Goal: Entertainment & Leisure: Consume media (video, audio)

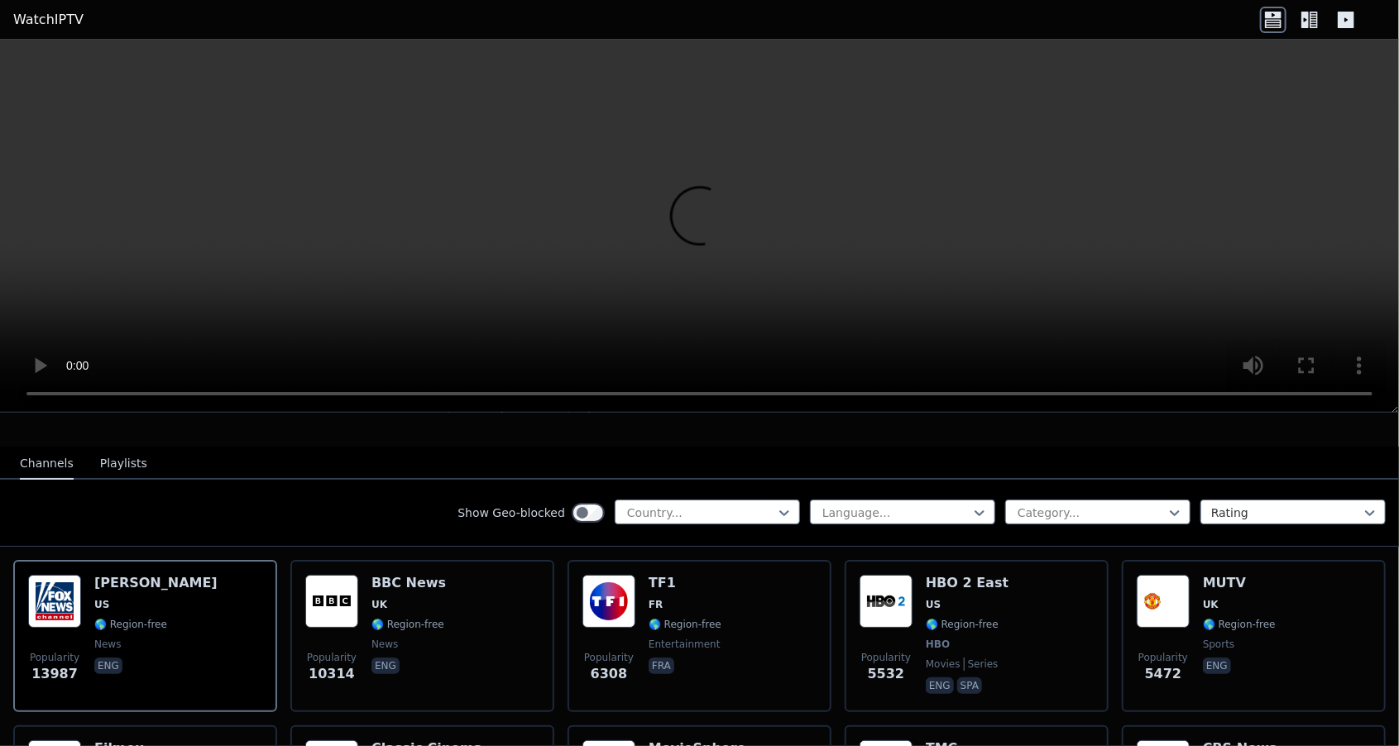
scroll to position [147, 0]
click at [59, 601] on img at bounding box center [54, 601] width 53 height 53
click at [132, 449] on button "Playlists" at bounding box center [123, 464] width 47 height 31
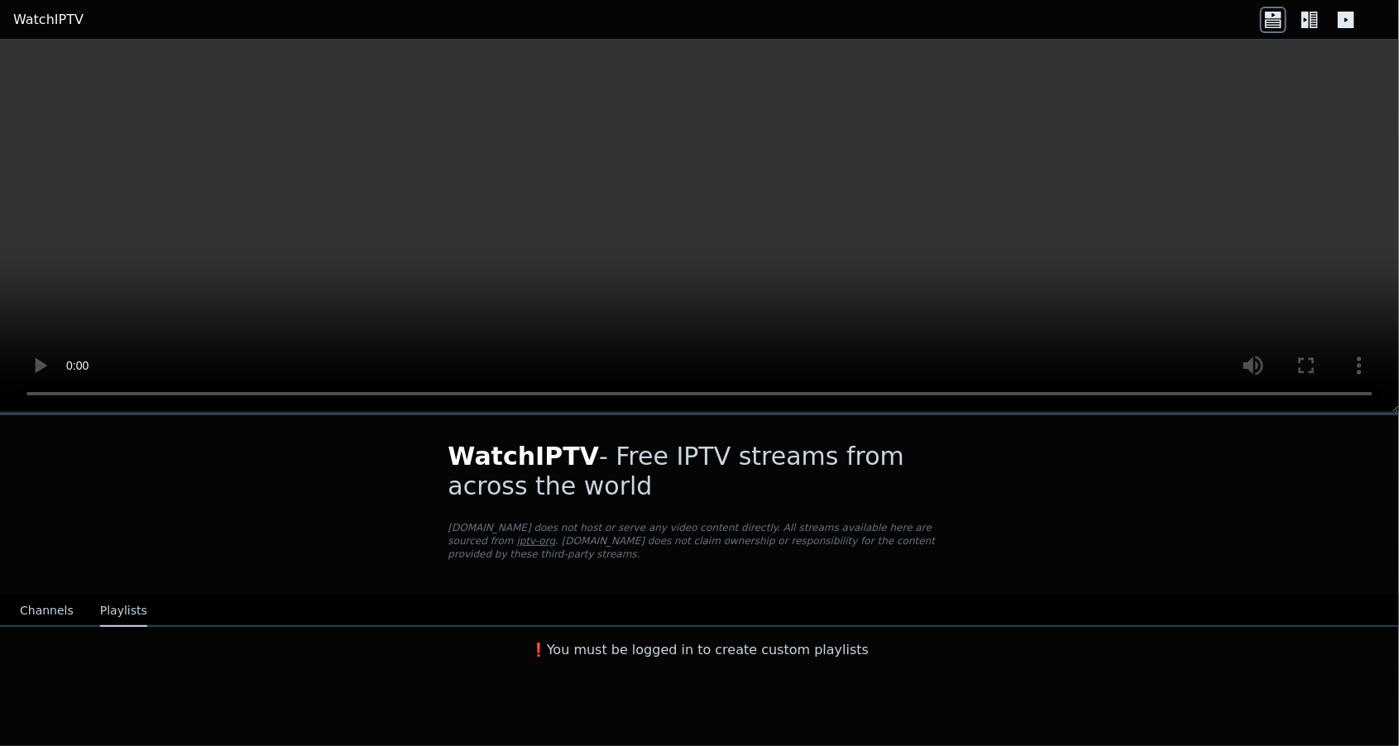
click at [707, 192] on video at bounding box center [699, 226] width 1399 height 373
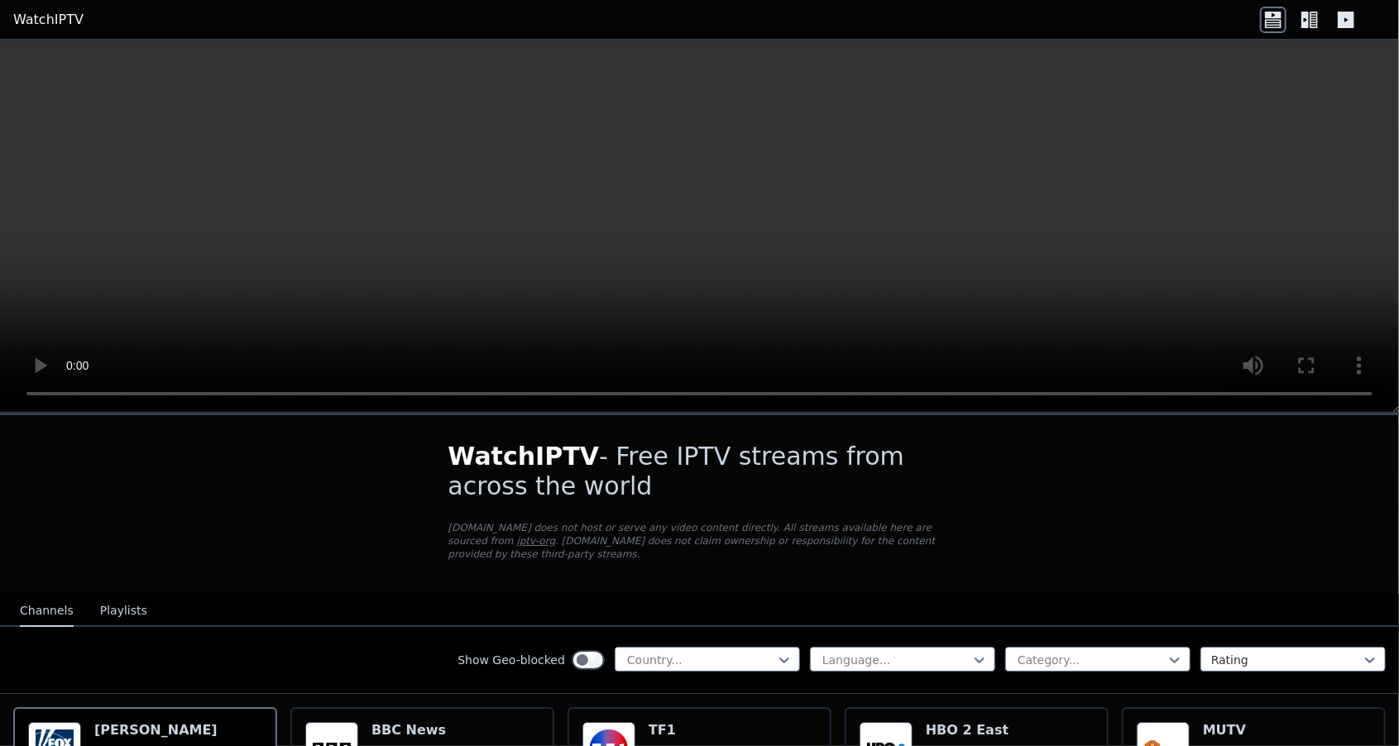
click at [1111, 175] on video at bounding box center [699, 226] width 1399 height 373
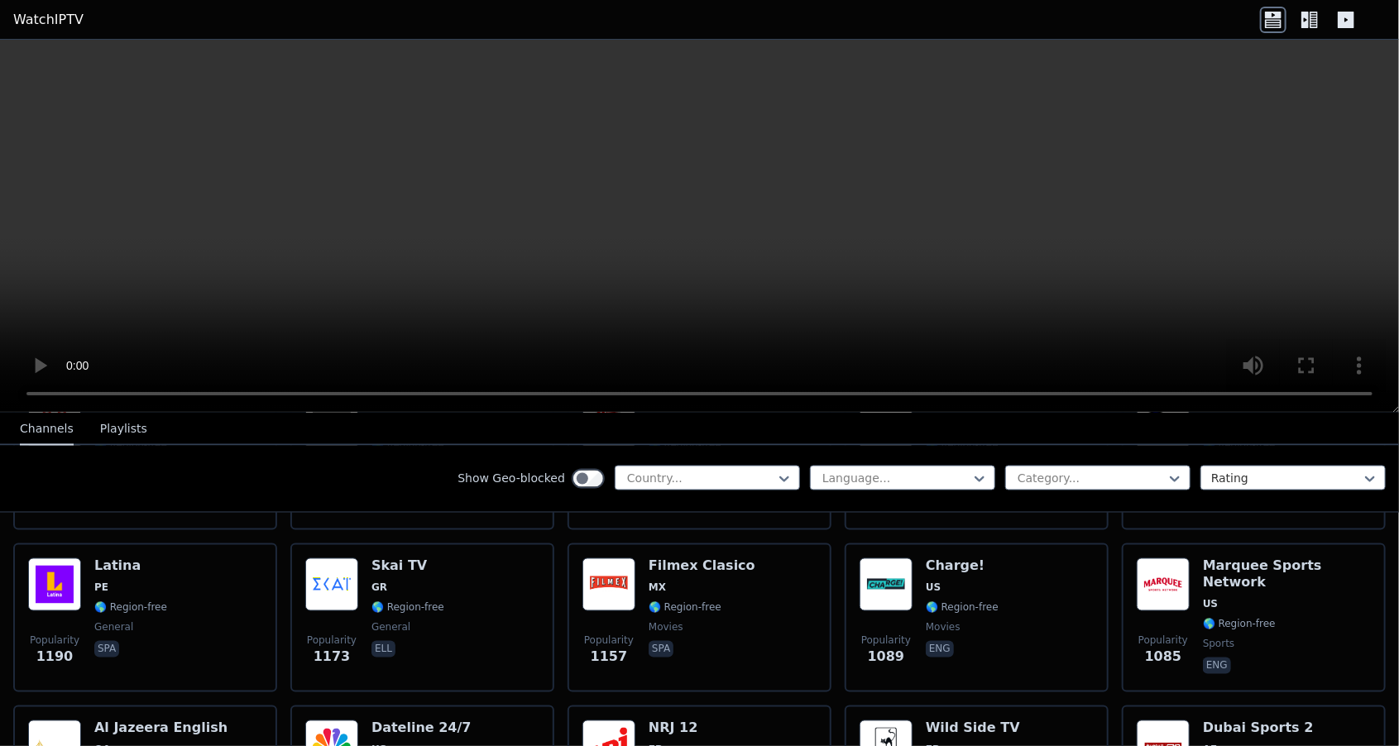
scroll to position [1629, 0]
click at [118, 426] on button "Playlists" at bounding box center [123, 430] width 47 height 31
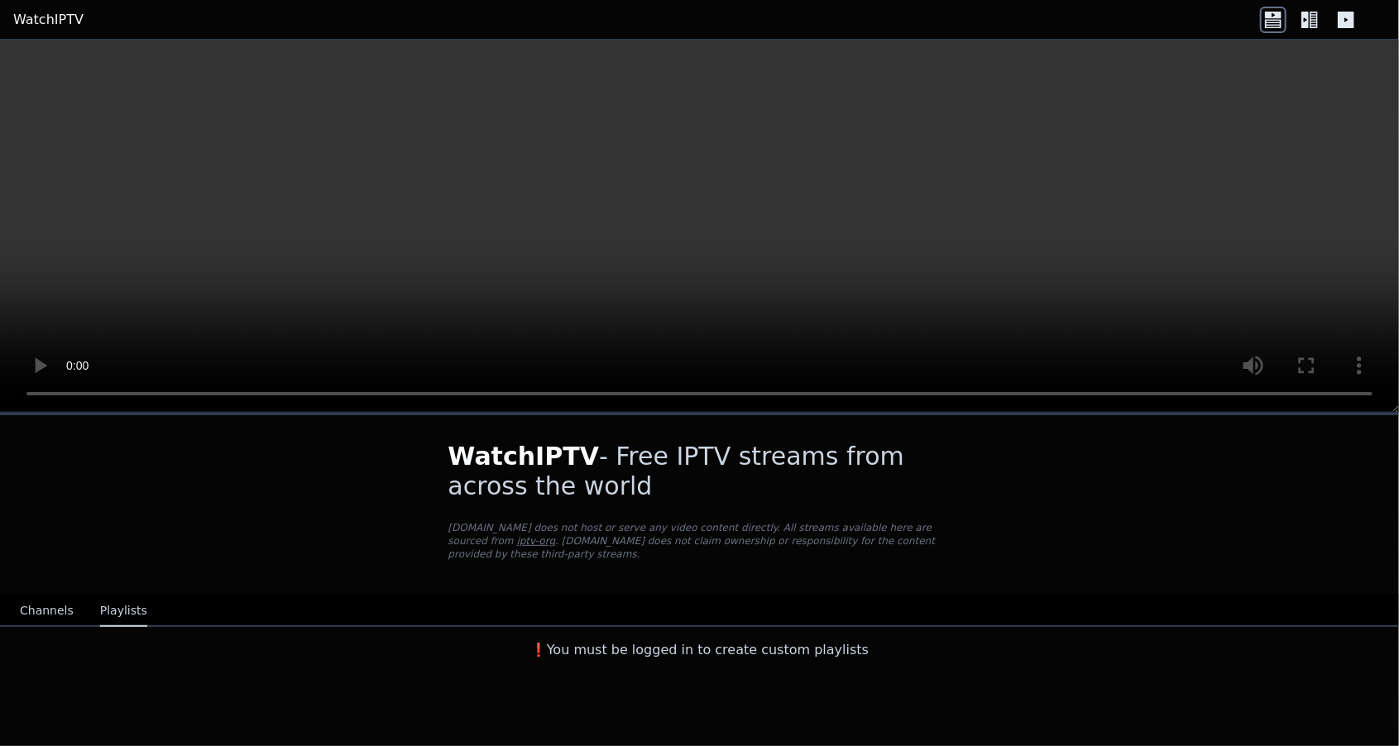
click at [46, 602] on button "Channels" at bounding box center [47, 611] width 54 height 31
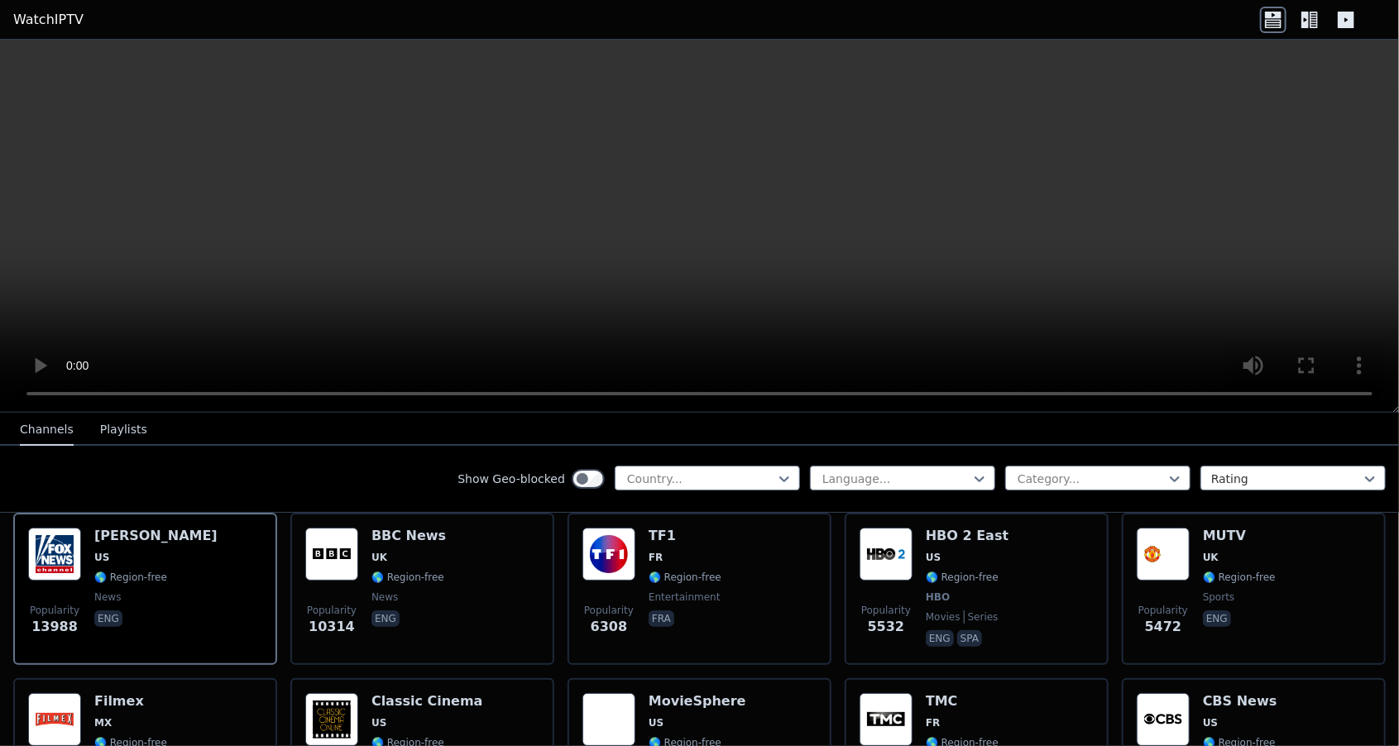
scroll to position [195, 0]
click at [789, 477] on icon at bounding box center [785, 480] width 10 height 6
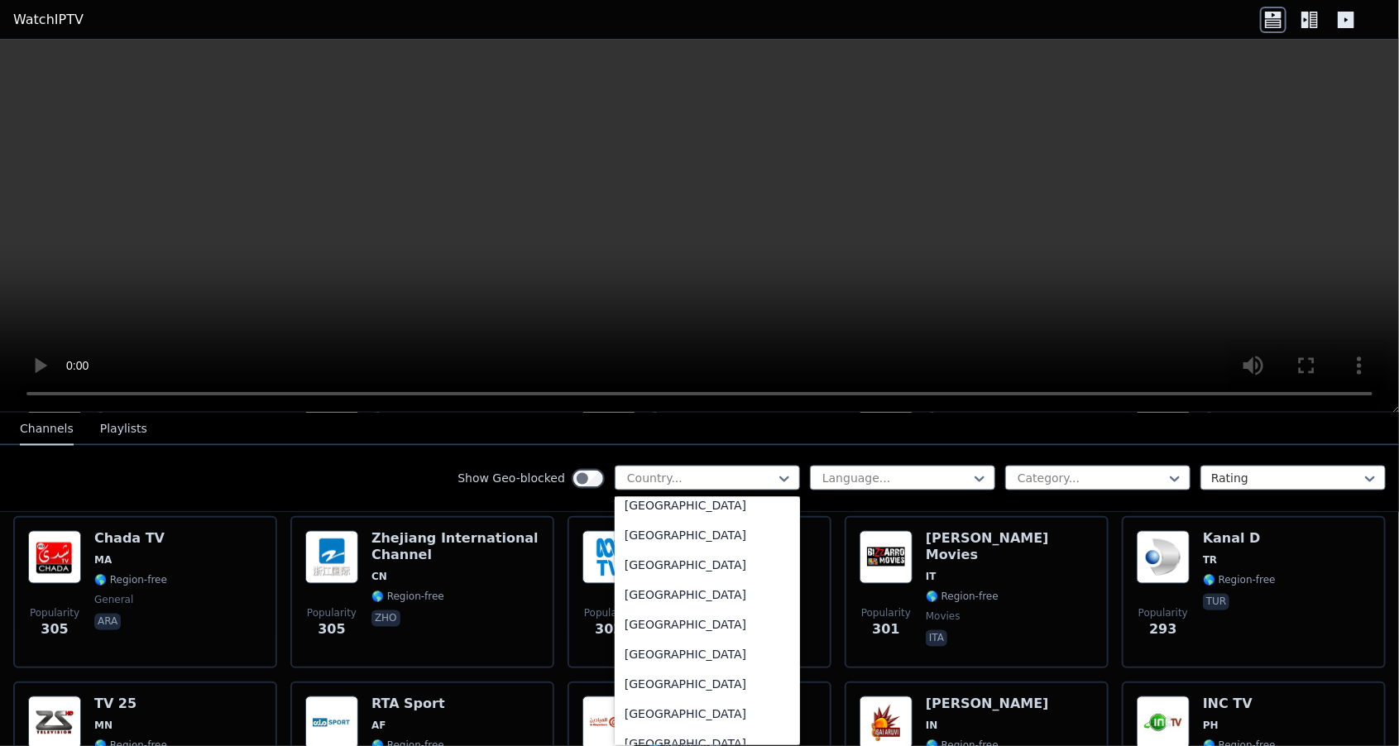
scroll to position [5715, 0]
click at [659, 655] on div "United States" at bounding box center [707, 656] width 185 height 30
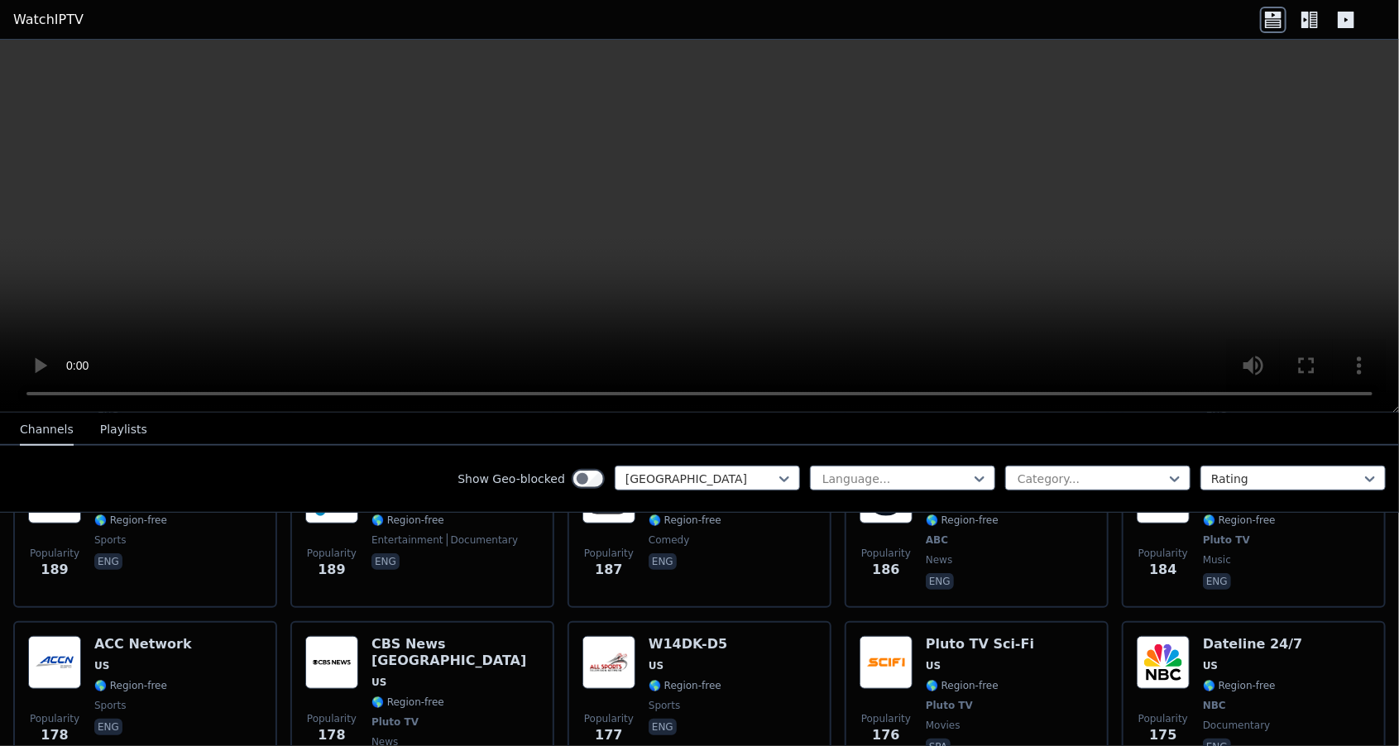
scroll to position [3978, 0]
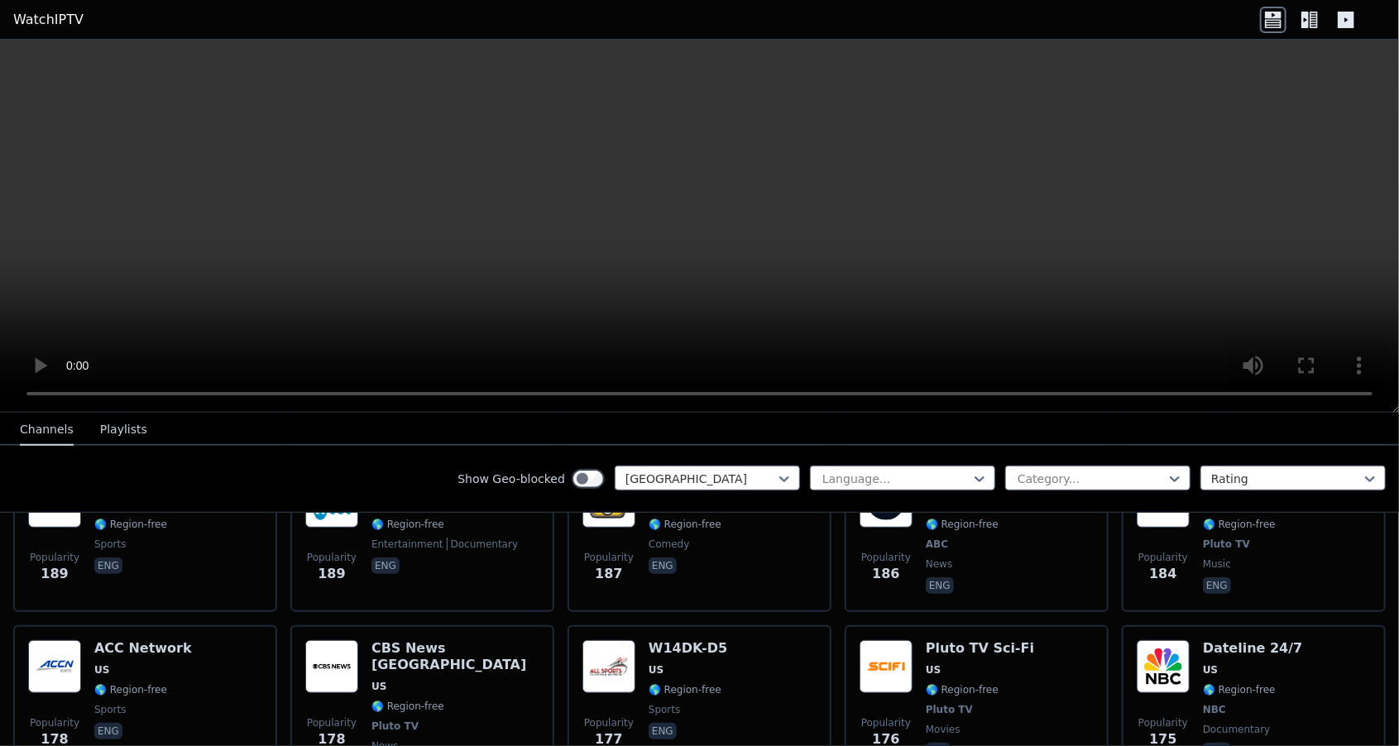
click at [947, 305] on video at bounding box center [699, 226] width 1399 height 373
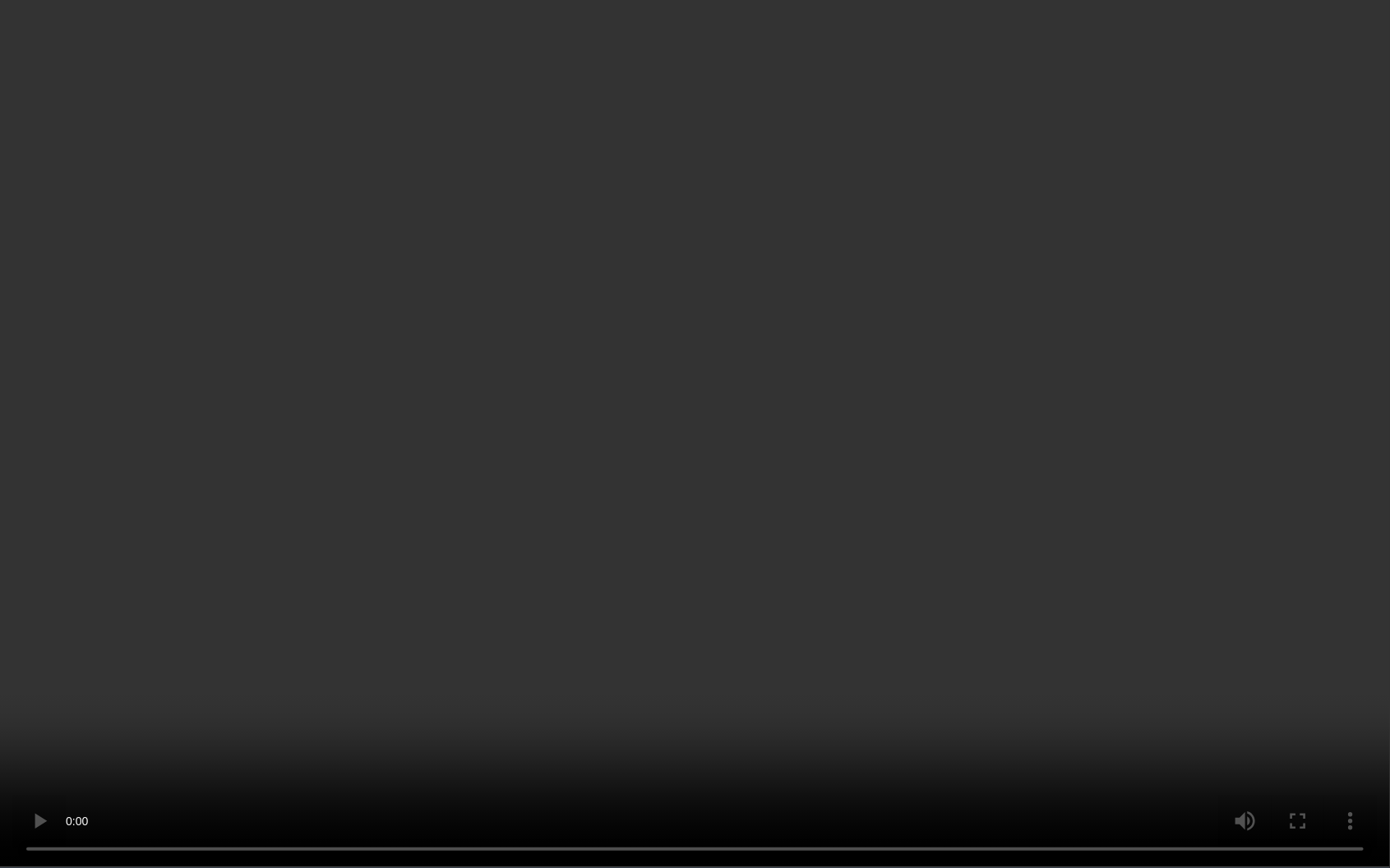
click at [675, 347] on video at bounding box center [695, 434] width 1390 height 868
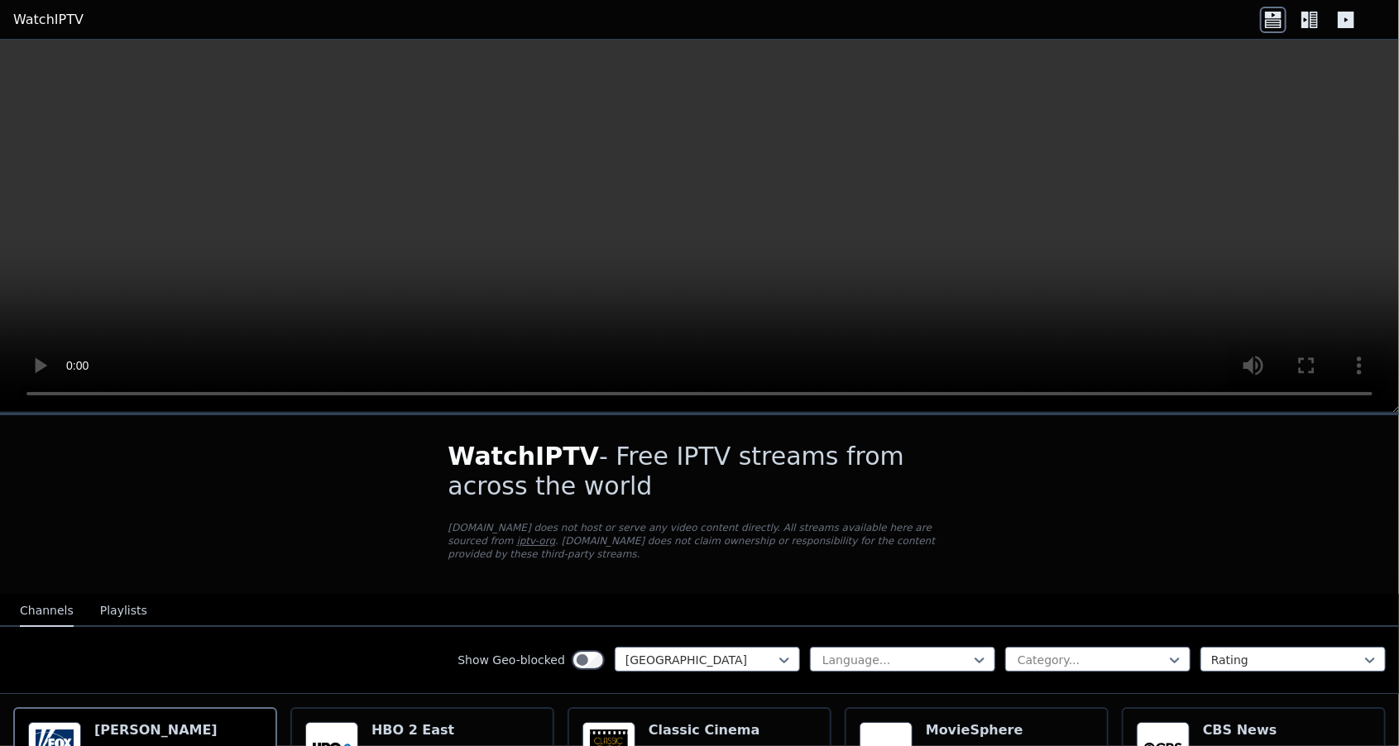
click at [1178, 298] on video at bounding box center [699, 226] width 1399 height 373
click at [726, 264] on video at bounding box center [699, 226] width 1399 height 373
click at [1311, 20] on icon at bounding box center [1314, 20] width 8 height 17
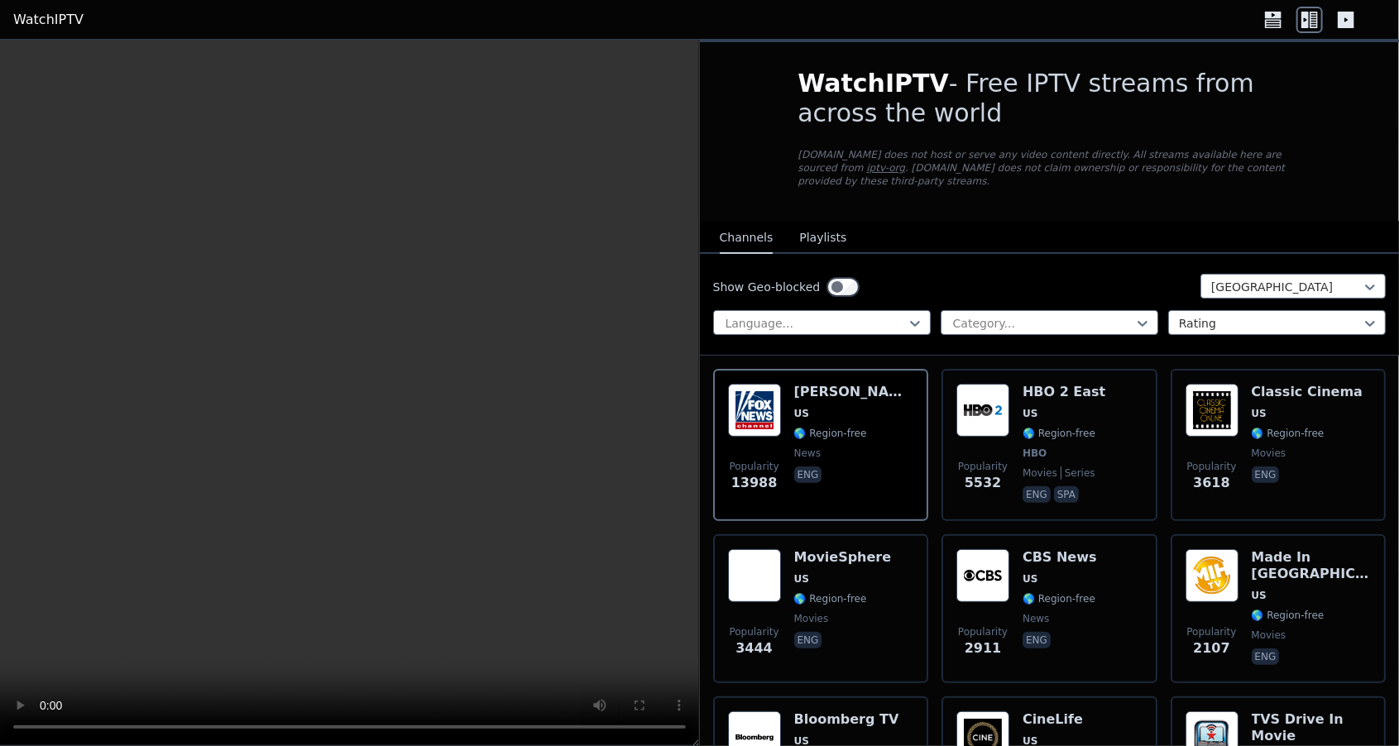
click at [1359, 20] on icon at bounding box center [1346, 20] width 26 height 26
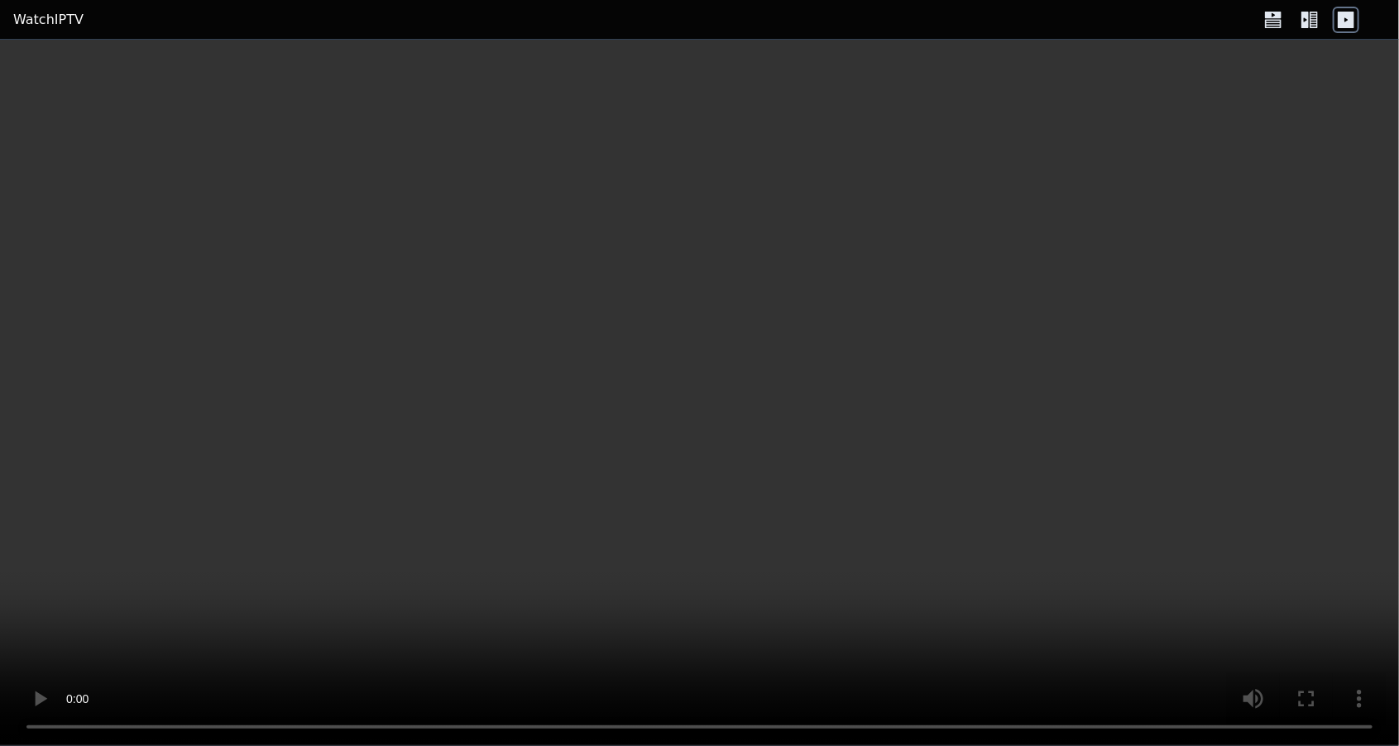
click at [1265, 19] on icon at bounding box center [1273, 20] width 26 height 26
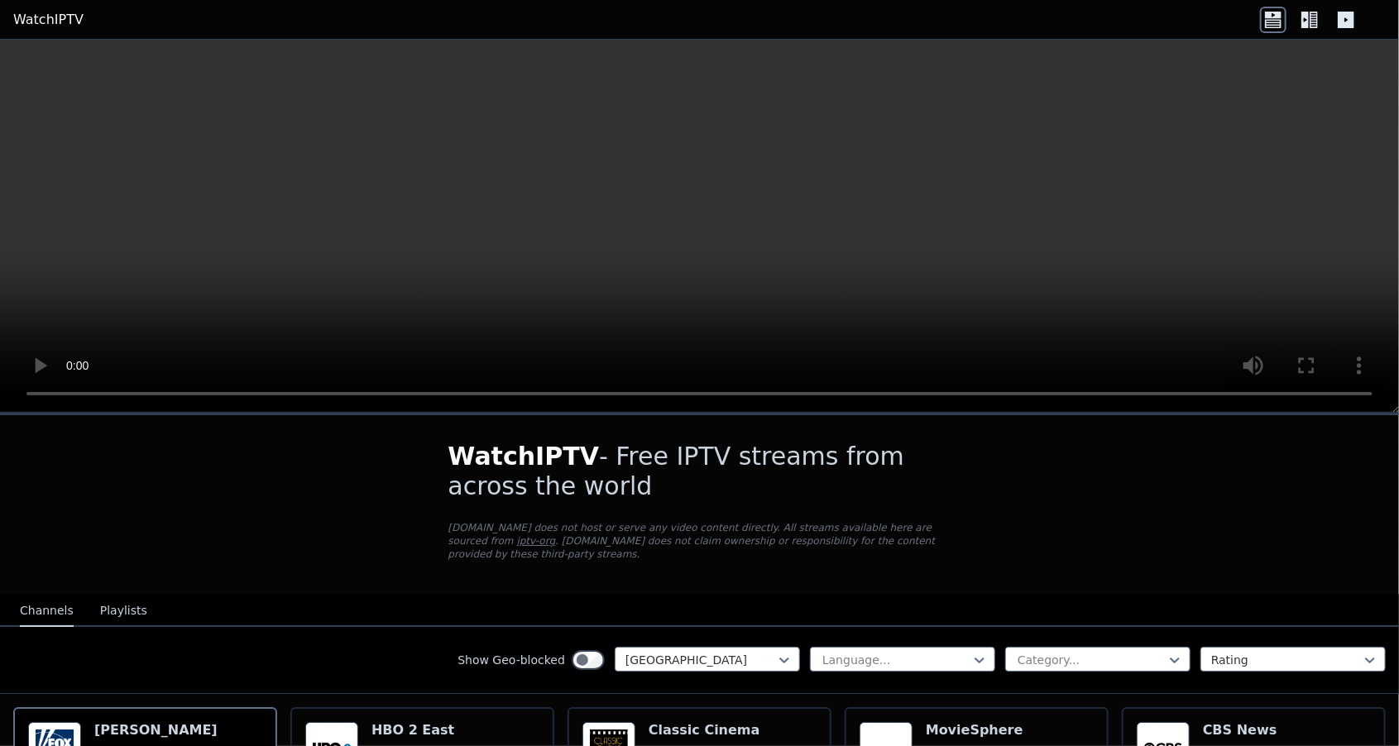
click at [677, 250] on video at bounding box center [699, 226] width 1399 height 373
drag, startPoint x: 702, startPoint y: 221, endPoint x: 1138, endPoint y: 305, distance: 444.1
click at [1138, 305] on video at bounding box center [699, 226] width 1399 height 373
drag, startPoint x: 1138, startPoint y: 305, endPoint x: 1198, endPoint y: 266, distance: 71.9
click at [1198, 266] on video at bounding box center [699, 226] width 1399 height 373
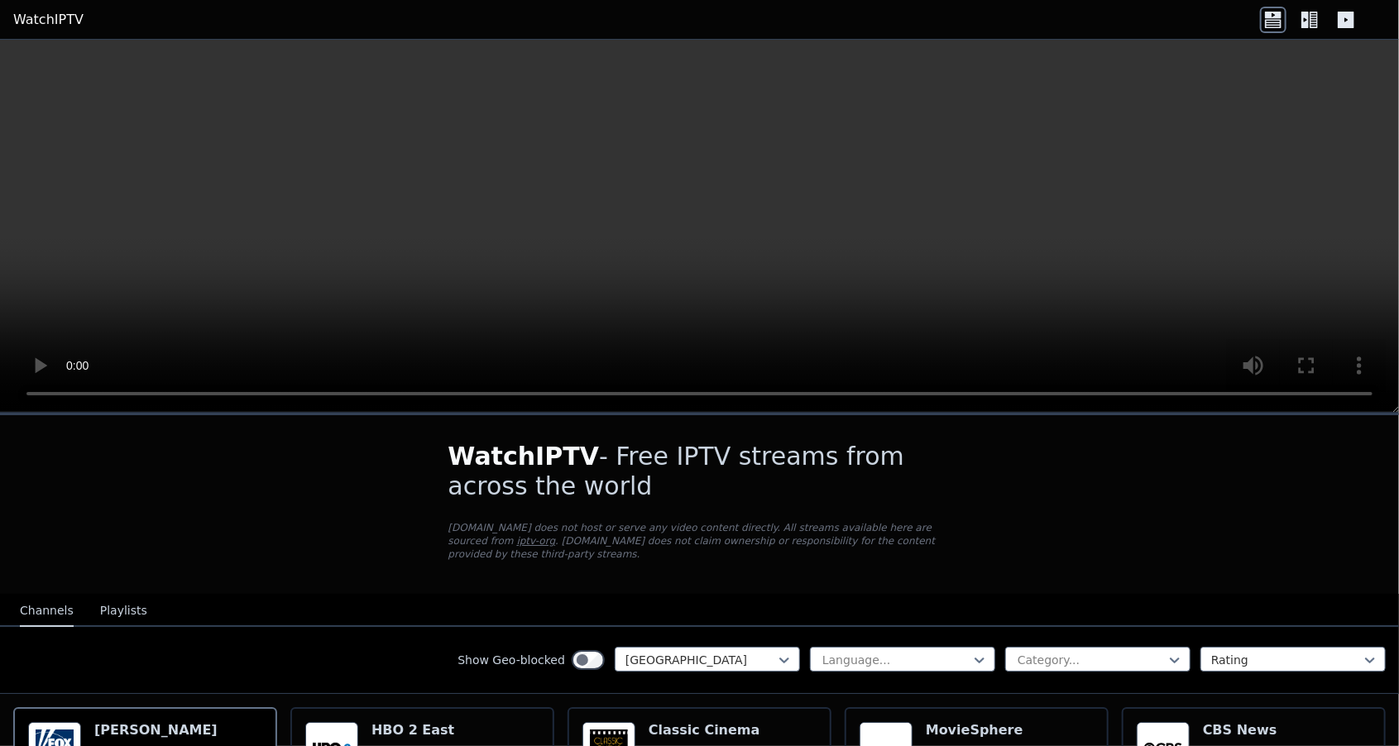
click at [48, 15] on link "WatchIPTV" at bounding box center [48, 20] width 70 height 20
